Goal: Information Seeking & Learning: Learn about a topic

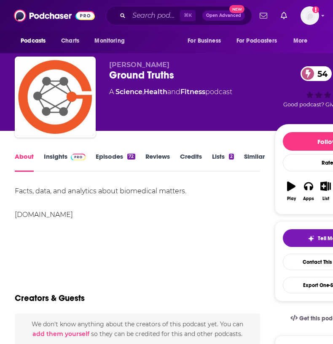
click at [62, 164] on link "Insights" at bounding box center [65, 161] width 42 height 19
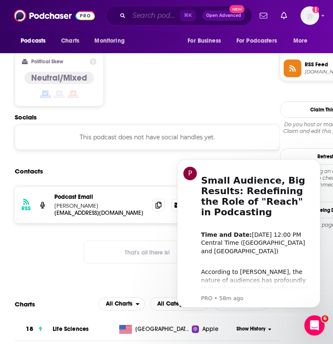
click at [151, 19] on input "Search podcasts, credits, & more..." at bounding box center [154, 15] width 51 height 13
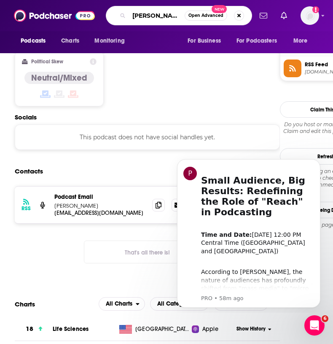
type input "[PERSON_NAME] s"
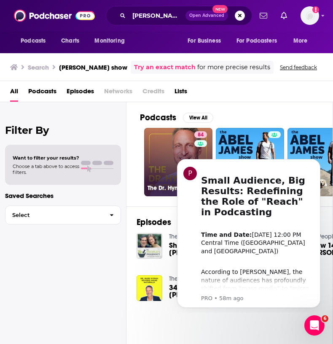
click at [152, 135] on link "84 The [PERSON_NAME] Show" at bounding box center [178, 162] width 68 height 68
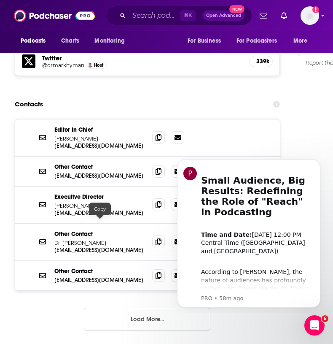
scroll to position [912, 0]
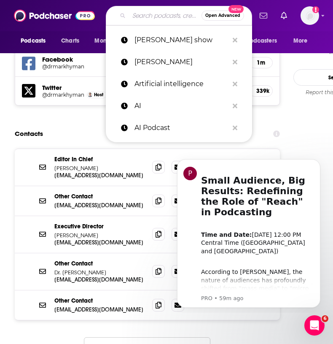
click at [155, 12] on input "Search podcasts, credits, & more..." at bounding box center [165, 15] width 73 height 13
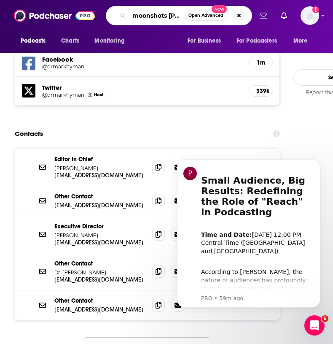
scroll to position [0, 4]
type input "moonshots [PERSON_NAME]"
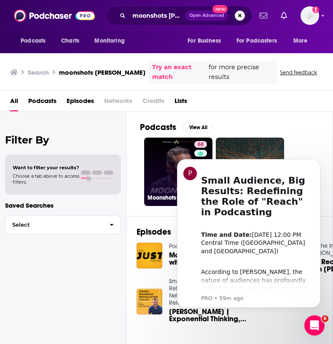
click at [181, 143] on link "68 Moonshots with [PERSON_NAME]" at bounding box center [178, 171] width 68 height 68
